Goal: Entertainment & Leisure: Consume media (video, audio)

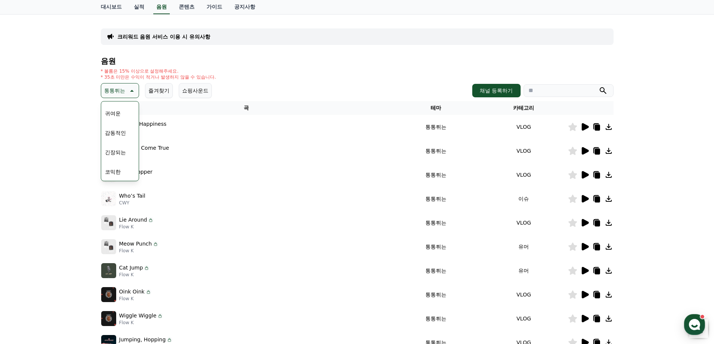
scroll to position [75, 0]
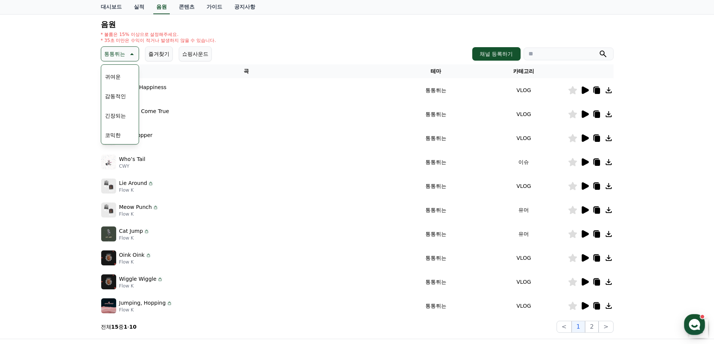
click at [115, 131] on button "코믹한" at bounding box center [113, 135] width 22 height 16
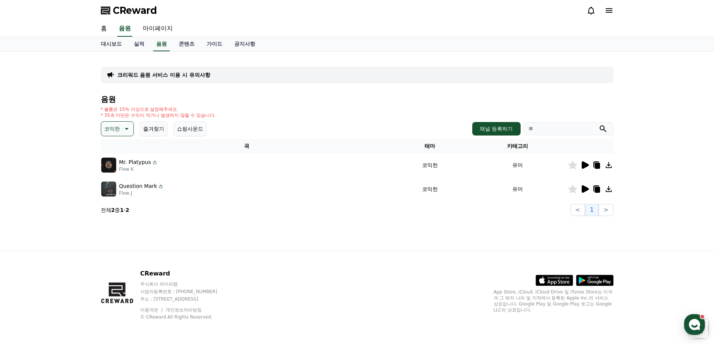
click at [585, 164] on icon at bounding box center [585, 164] width 7 height 7
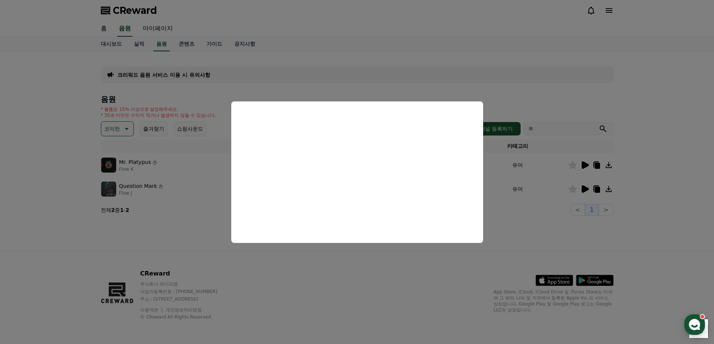
click at [129, 236] on button "close modal" at bounding box center [357, 172] width 714 height 344
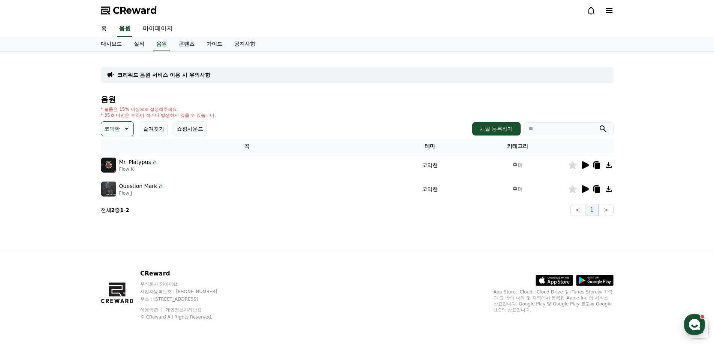
click at [584, 192] on icon at bounding box center [585, 188] width 7 height 7
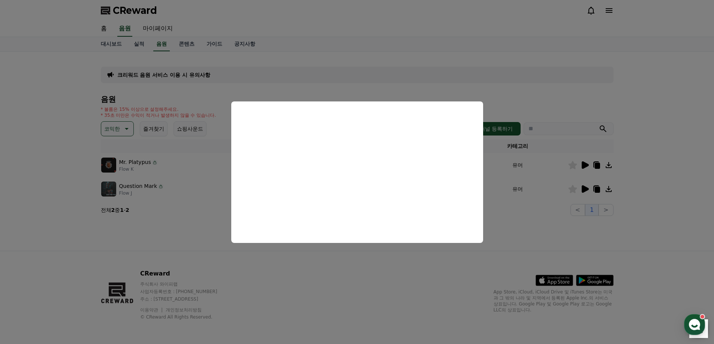
click at [114, 123] on button "close modal" at bounding box center [357, 172] width 714 height 344
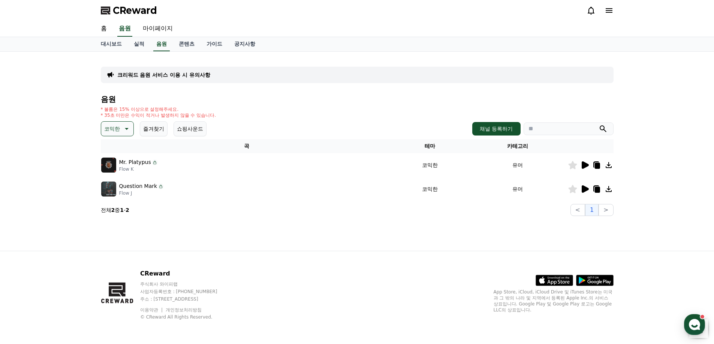
click at [113, 124] on p "코믹한" at bounding box center [112, 129] width 16 height 10
click at [118, 207] on button "어두운" at bounding box center [113, 207] width 22 height 16
click at [118, 127] on p "어두운" at bounding box center [112, 129] width 16 height 10
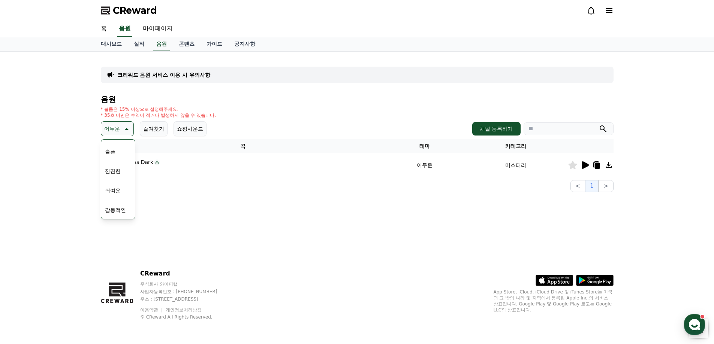
scroll to position [309, 0]
click at [118, 207] on button "코믹한" at bounding box center [113, 210] width 22 height 16
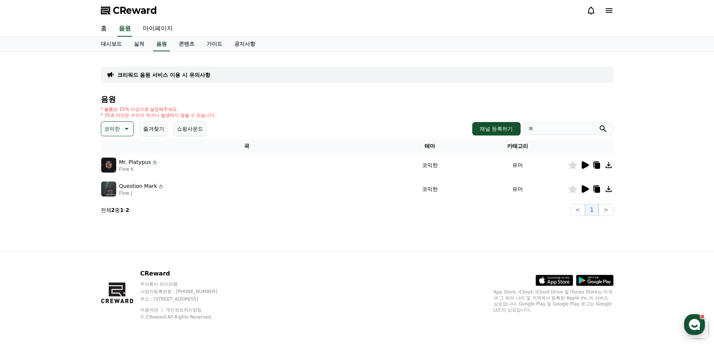
click at [585, 191] on icon at bounding box center [585, 188] width 7 height 7
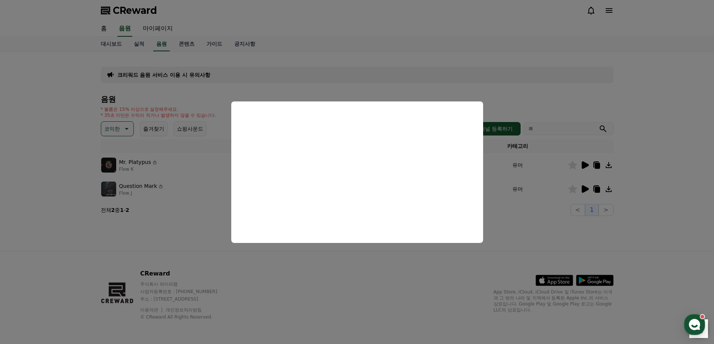
click at [348, 271] on button "close modal" at bounding box center [357, 172] width 714 height 344
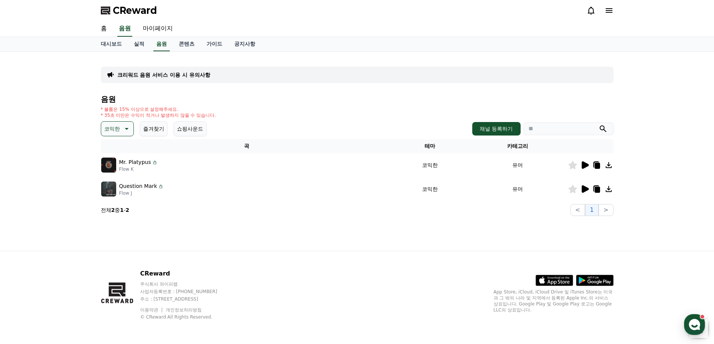
click at [583, 166] on icon at bounding box center [585, 164] width 7 height 7
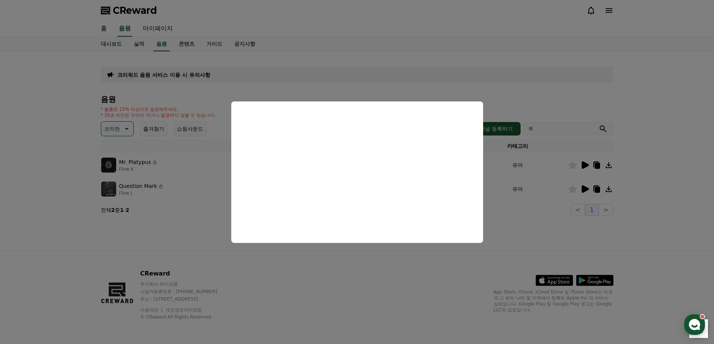
click at [599, 163] on button "close modal" at bounding box center [357, 172] width 714 height 344
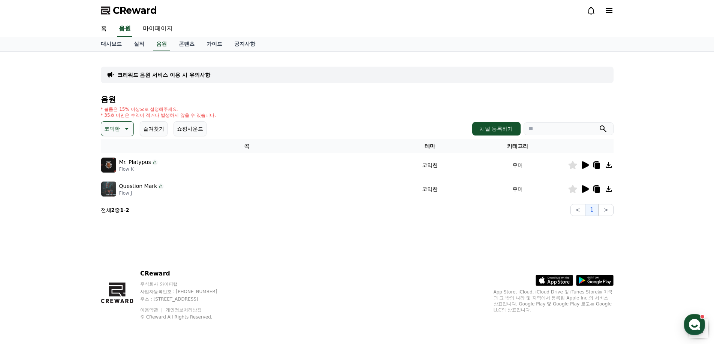
click at [598, 166] on icon at bounding box center [596, 166] width 5 height 6
